Goal: Entertainment & Leisure: Consume media (video, audio)

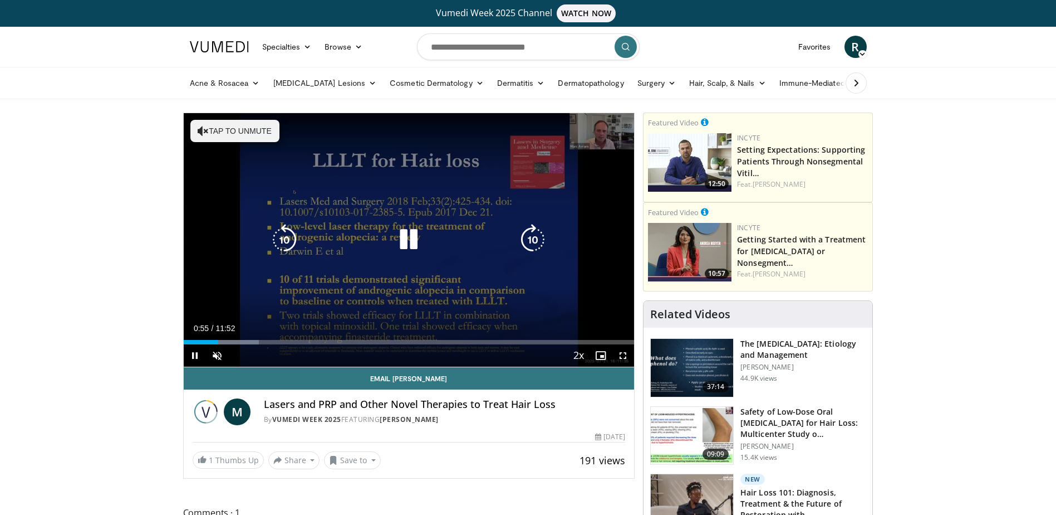
click at [218, 125] on button "Tap to unmute" at bounding box center [234, 131] width 89 height 22
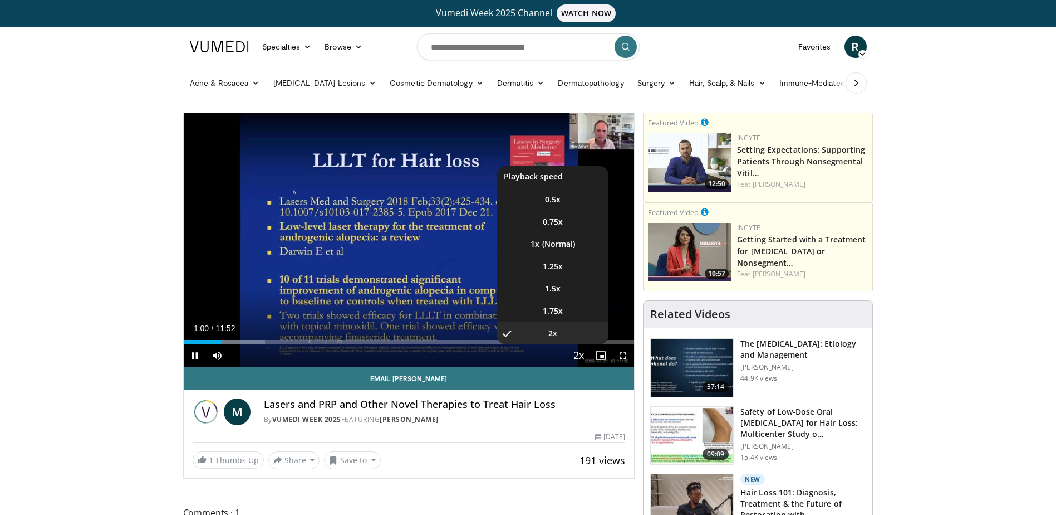
click at [579, 350] on span "Video Player" at bounding box center [579, 356] width 16 height 22
click at [555, 262] on span "1.25x" at bounding box center [553, 266] width 20 height 11
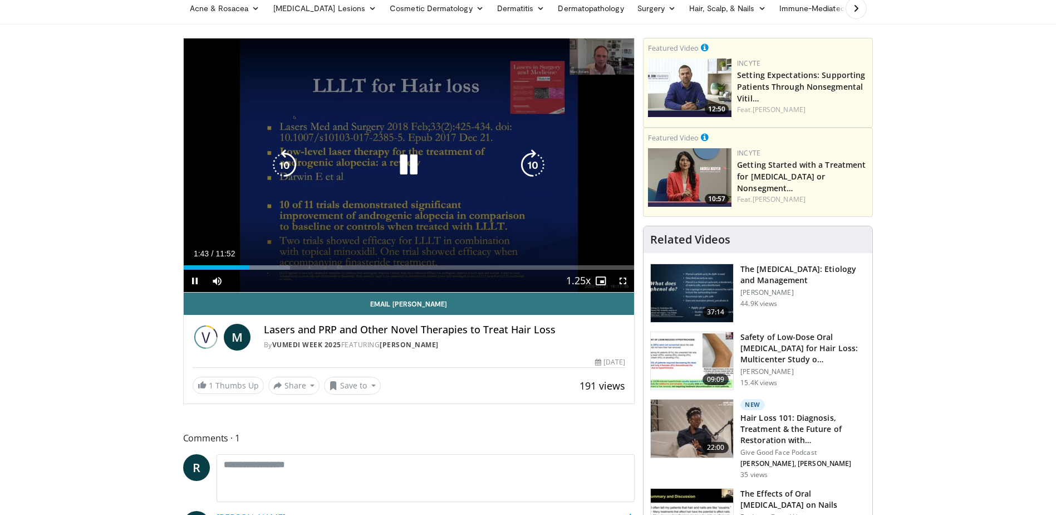
scroll to position [56, 0]
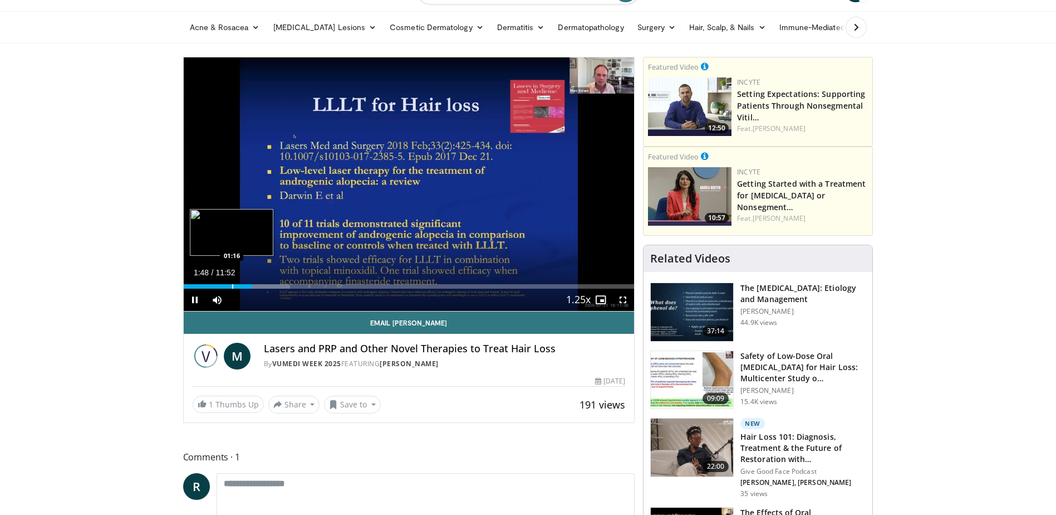
click at [231, 286] on div "Loaded : 23.65% 01:48 01:16" at bounding box center [409, 286] width 451 height 4
click at [227, 286] on div "Progress Bar" at bounding box center [227, 286] width 1 height 4
click at [217, 287] on div "Loaded : 12.51% 01:08 00:55" at bounding box center [409, 286] width 451 height 4
click at [211, 287] on div "Progress Bar" at bounding box center [211, 286] width 1 height 4
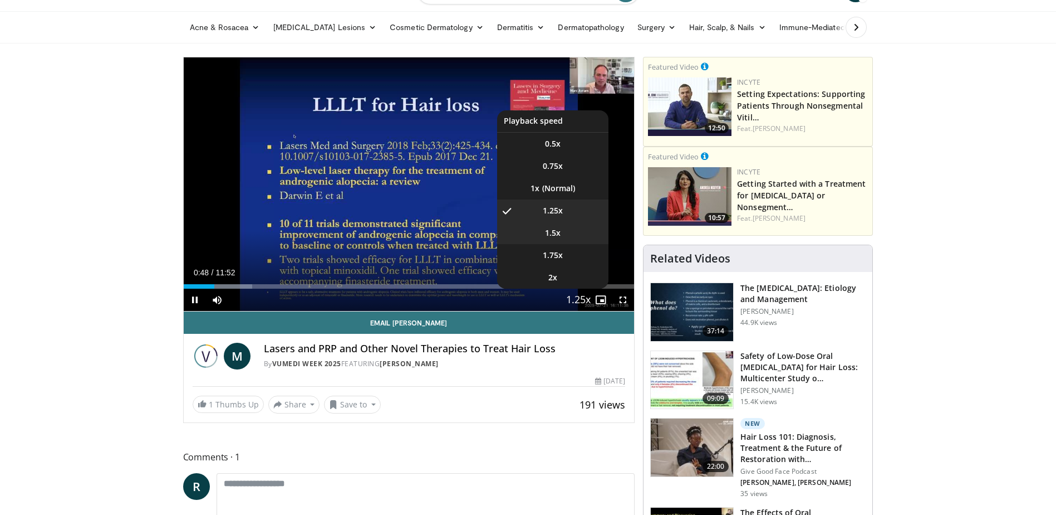
click at [561, 236] on li "1.5x" at bounding box center [552, 233] width 111 height 22
click at [558, 253] on span "1.75x" at bounding box center [553, 254] width 20 height 11
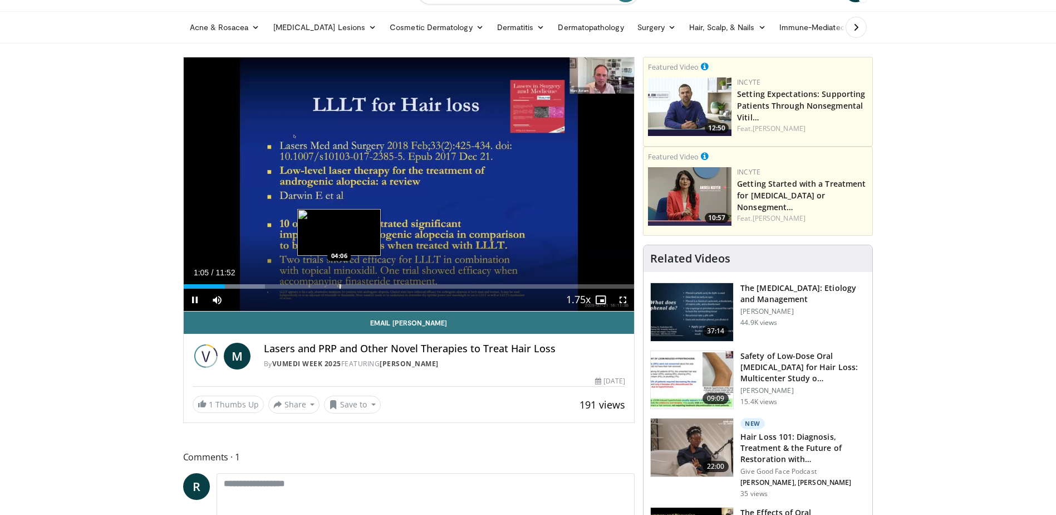
click at [340, 284] on div "Progress Bar" at bounding box center [340, 286] width 1 height 4
click at [359, 285] on div "Progress Bar" at bounding box center [359, 286] width 1 height 4
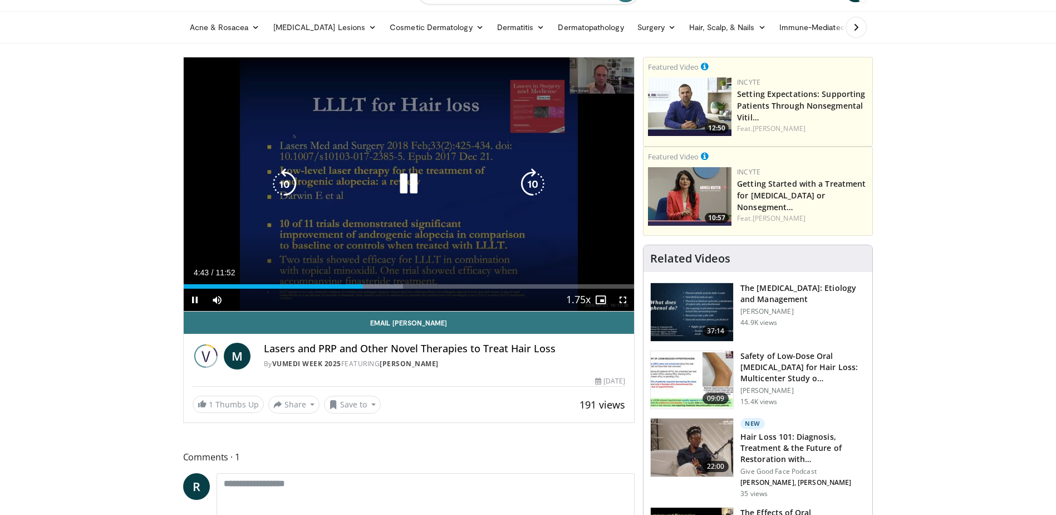
click at [388, 287] on div "Progress Bar" at bounding box center [373, 286] width 60 height 4
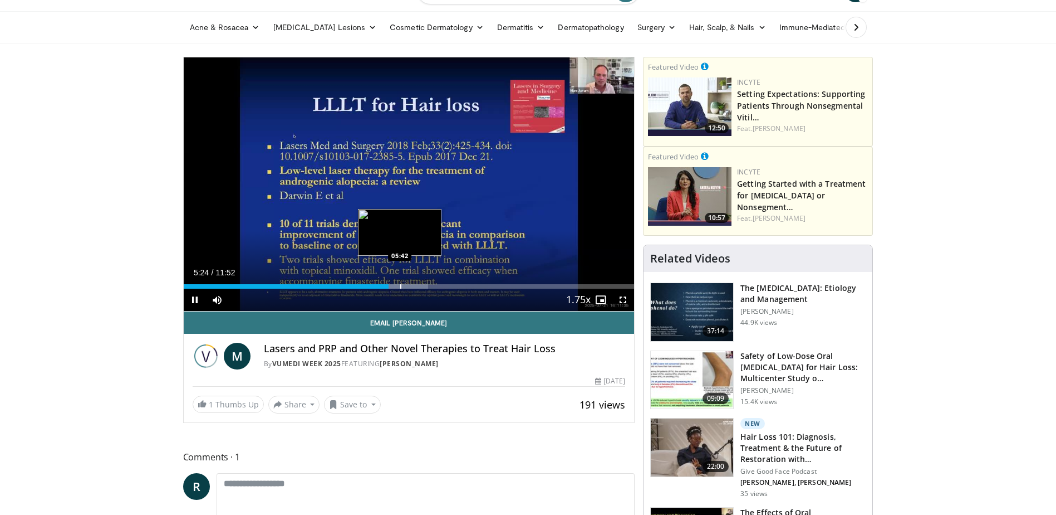
click at [400, 287] on div "Progress Bar" at bounding box center [400, 286] width 1 height 4
click at [424, 287] on div "Progress Bar" at bounding box center [424, 286] width 1 height 4
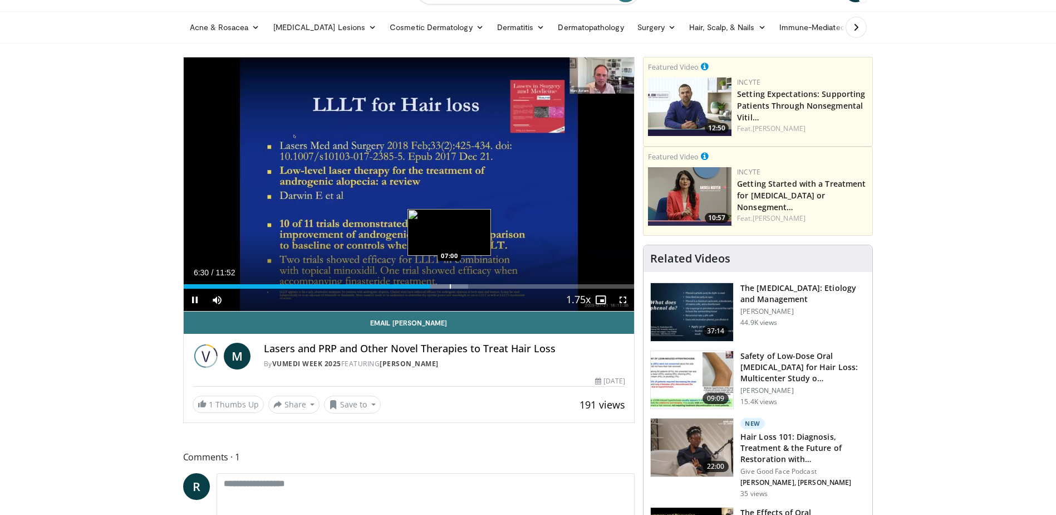
click at [450, 287] on div "Progress Bar" at bounding box center [450, 286] width 1 height 4
click at [462, 284] on div "Progress Bar" at bounding box center [462, 286] width 1 height 4
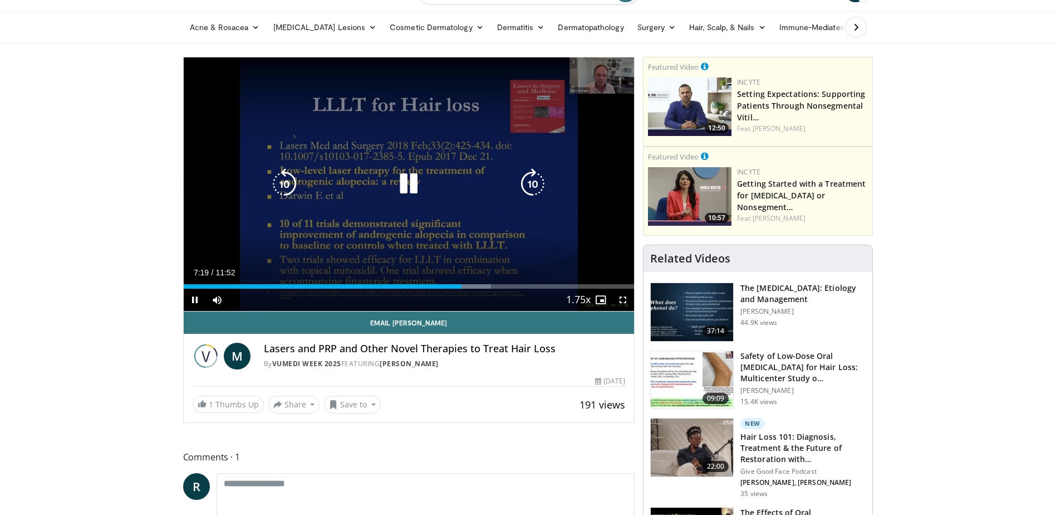
click at [449, 286] on div "07:19" at bounding box center [323, 286] width 278 height 4
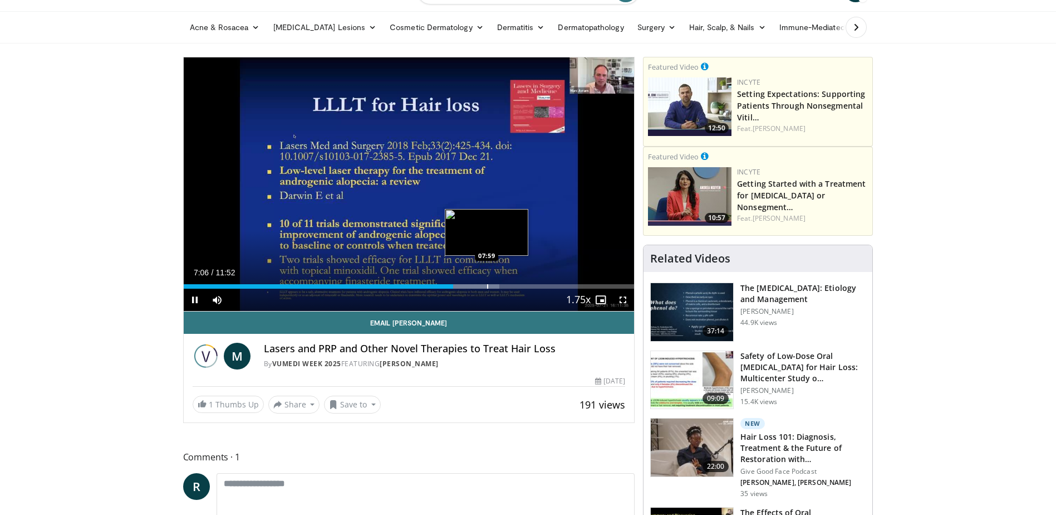
click at [487, 286] on div "Progress Bar" at bounding box center [487, 286] width 1 height 4
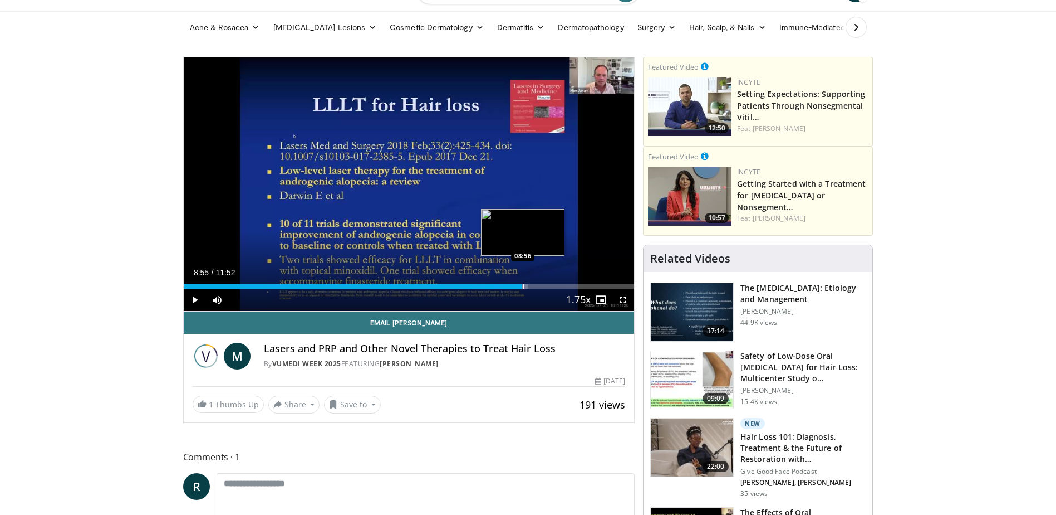
click at [523, 285] on div "Progress Bar" at bounding box center [523, 286] width 1 height 4
